Goal: Information Seeking & Learning: Find contact information

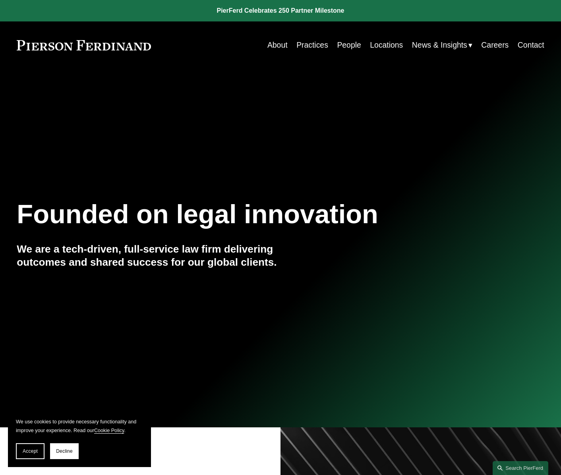
click at [391, 45] on link "Locations" at bounding box center [386, 45] width 33 height 16
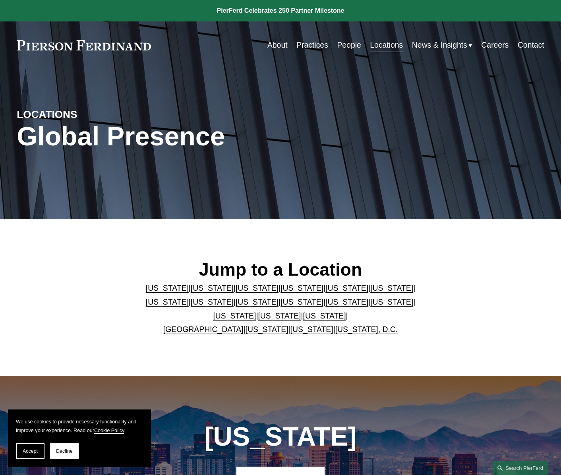
click at [326, 291] on link "[US_STATE]" at bounding box center [347, 288] width 43 height 9
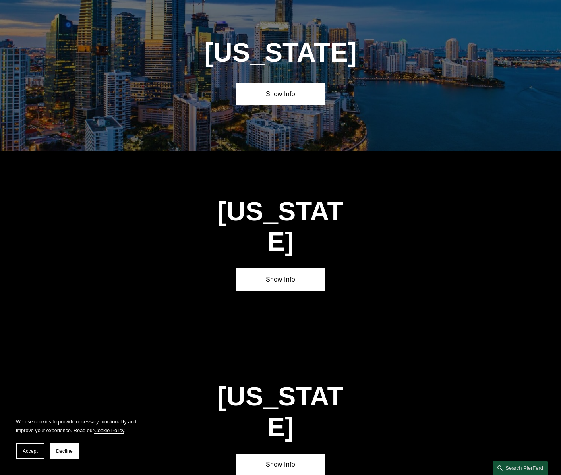
scroll to position [1020, 0]
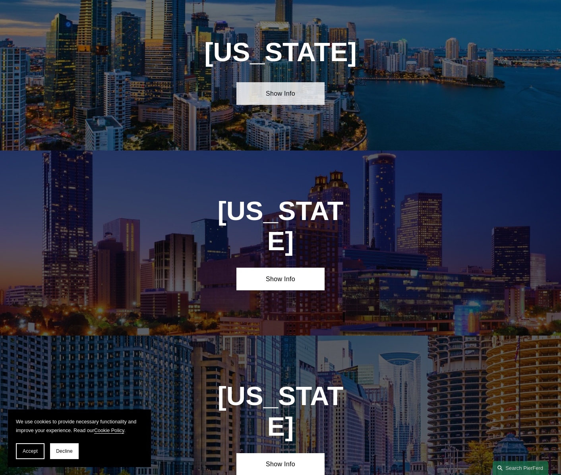
click at [286, 104] on link "Show Info" at bounding box center [281, 93] width 88 height 23
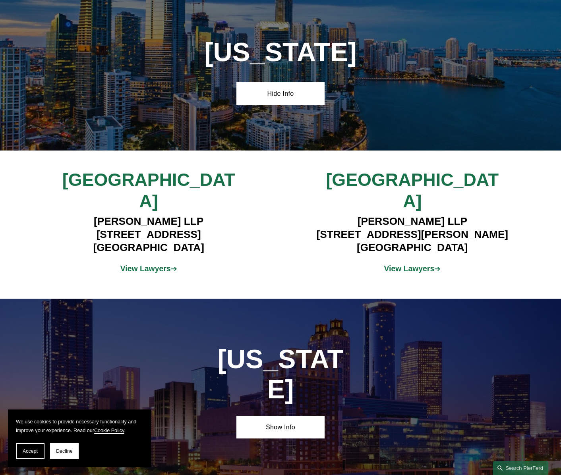
click at [409, 264] on strong "View Lawyers" at bounding box center [409, 268] width 50 height 9
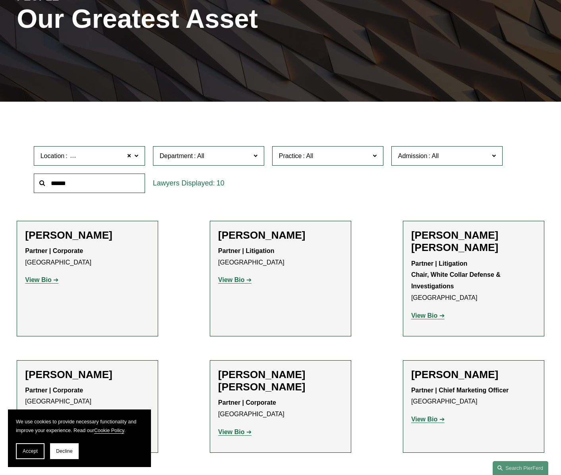
scroll to position [142, 0]
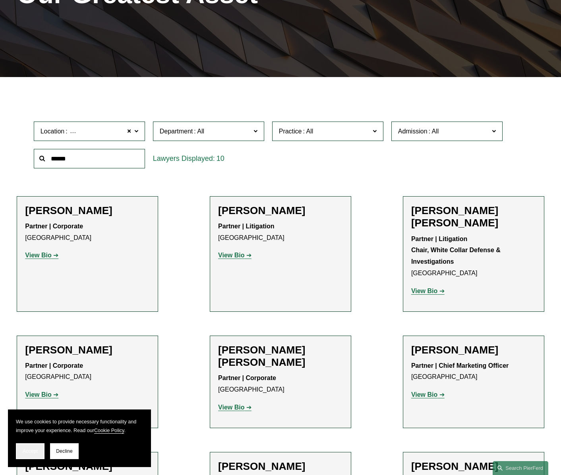
click at [29, 452] on span "Accept" at bounding box center [30, 452] width 15 height 6
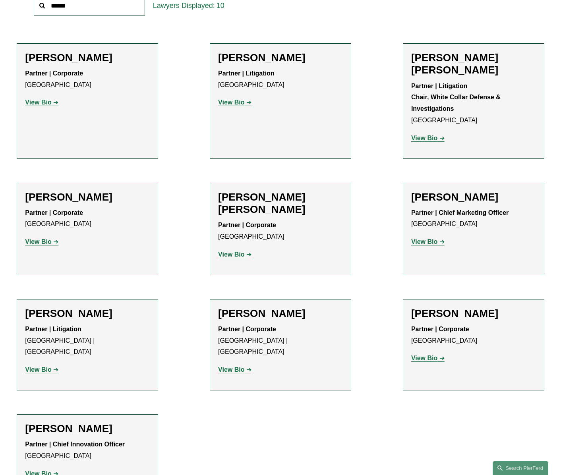
scroll to position [374, 0]
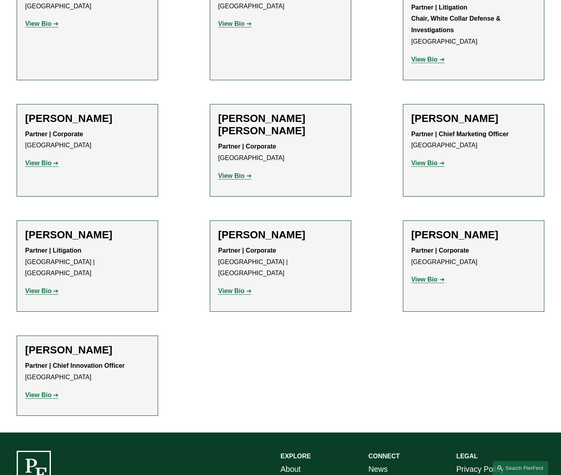
click at [431, 276] on strong "View Bio" at bounding box center [424, 279] width 26 height 7
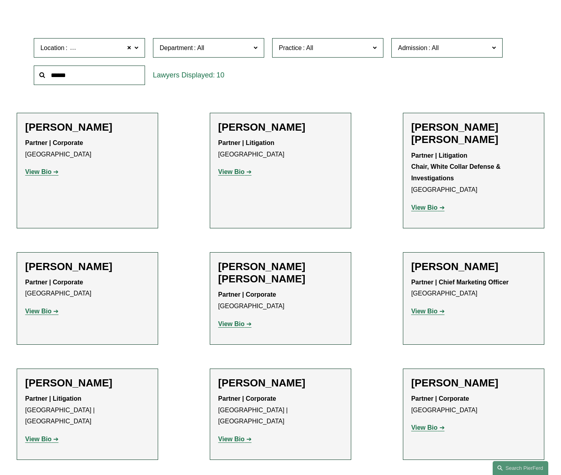
scroll to position [221, 0]
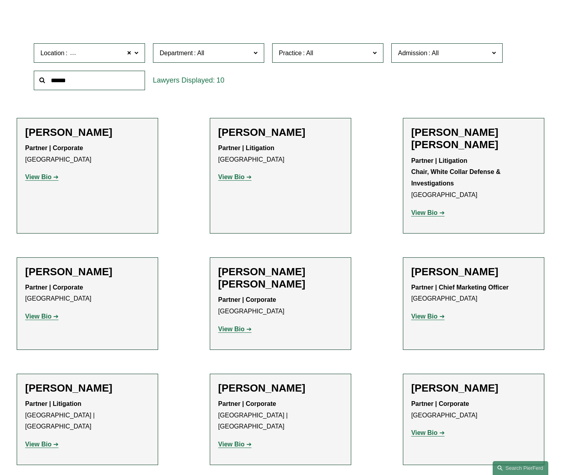
click at [44, 179] on strong "View Bio" at bounding box center [38, 177] width 26 height 7
click at [425, 430] on strong "View Bio" at bounding box center [424, 433] width 26 height 7
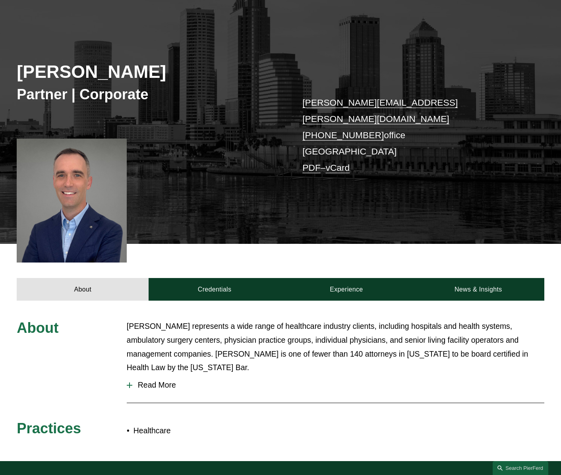
scroll to position [103, 0]
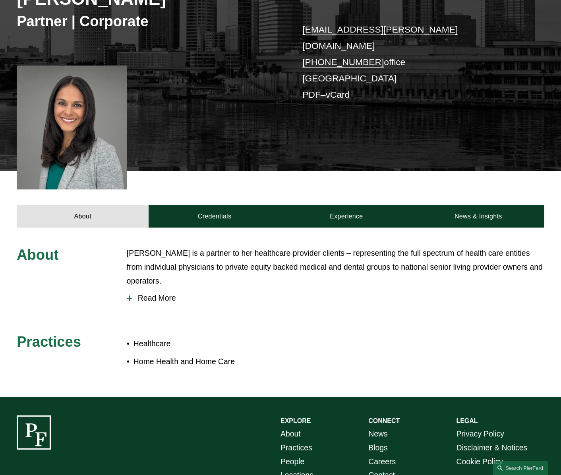
scroll to position [149, 0]
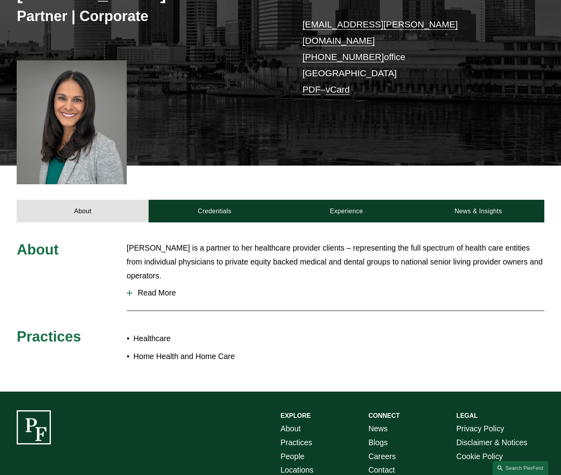
click at [148, 289] on span "Read More" at bounding box center [338, 293] width 412 height 9
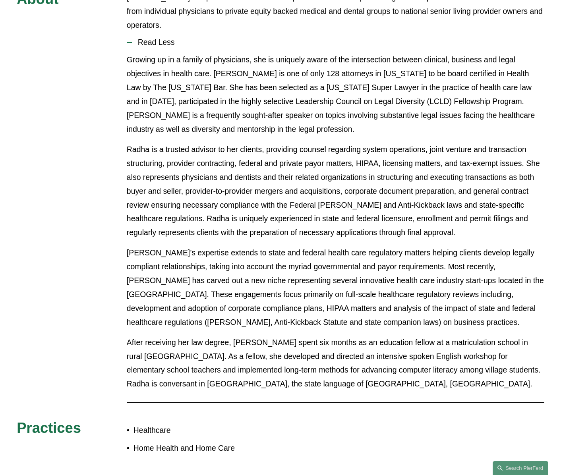
scroll to position [424, 0]
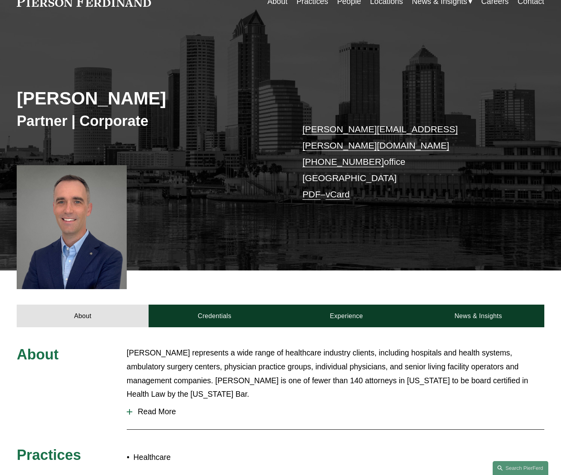
scroll to position [76, 0]
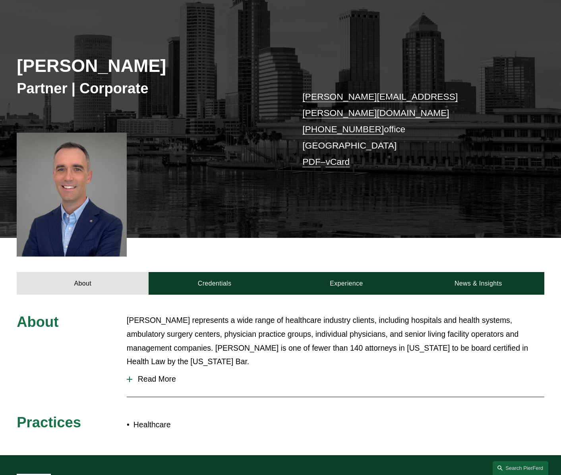
click at [164, 375] on span "Read More" at bounding box center [338, 379] width 412 height 9
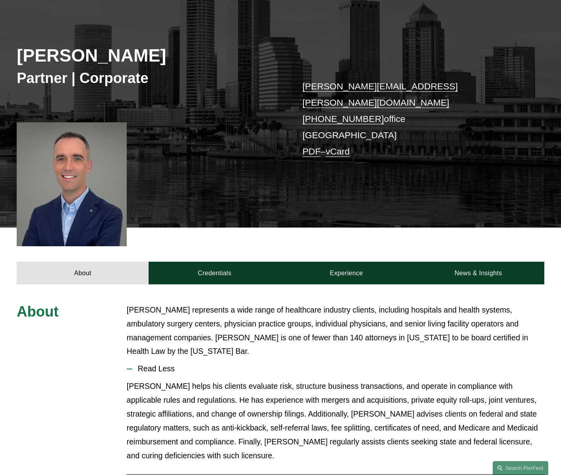
scroll to position [169, 0]
